Goal: Check status

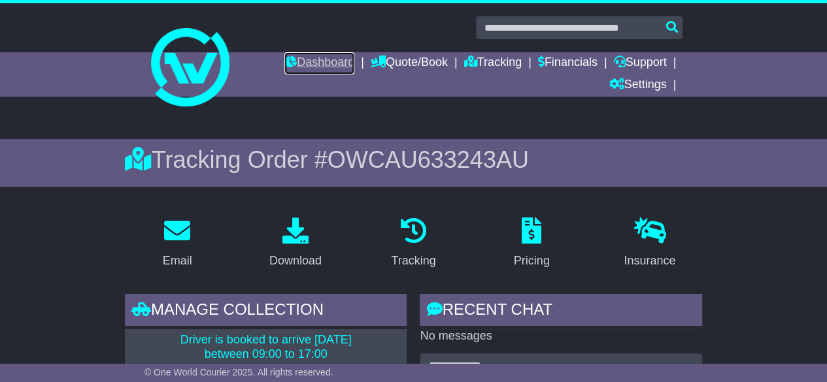
click at [328, 63] on link "Dashboard" at bounding box center [319, 63] width 70 height 22
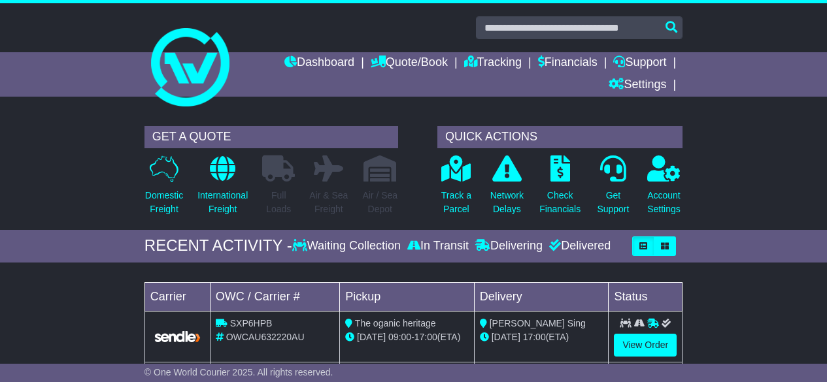
click at [501, 63] on link "Tracking" at bounding box center [492, 63] width 57 height 22
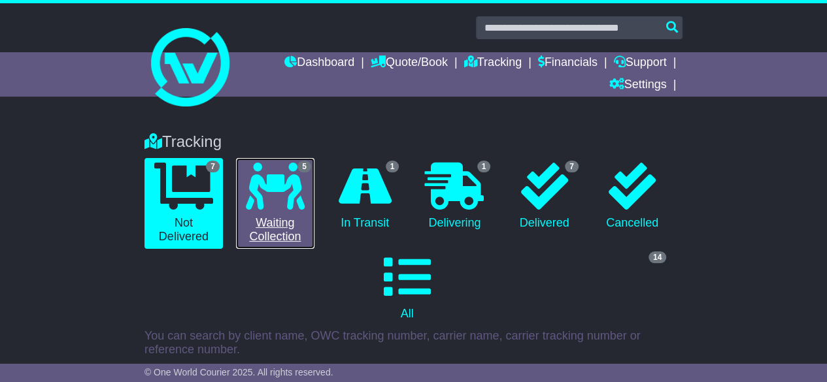
click at [290, 190] on icon at bounding box center [275, 186] width 59 height 47
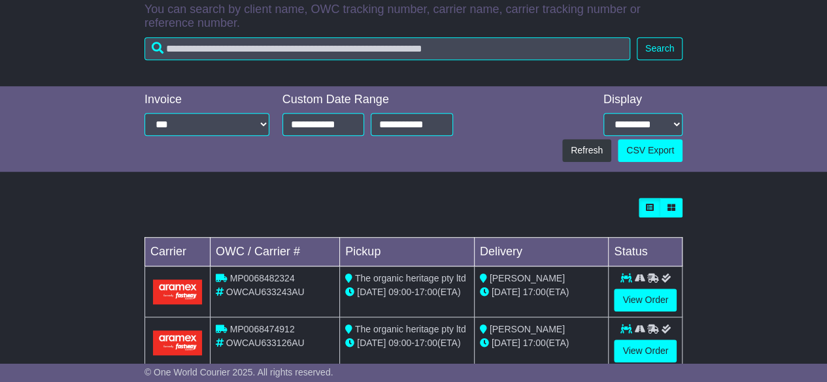
scroll to position [507, 0]
